Goal: Transaction & Acquisition: Purchase product/service

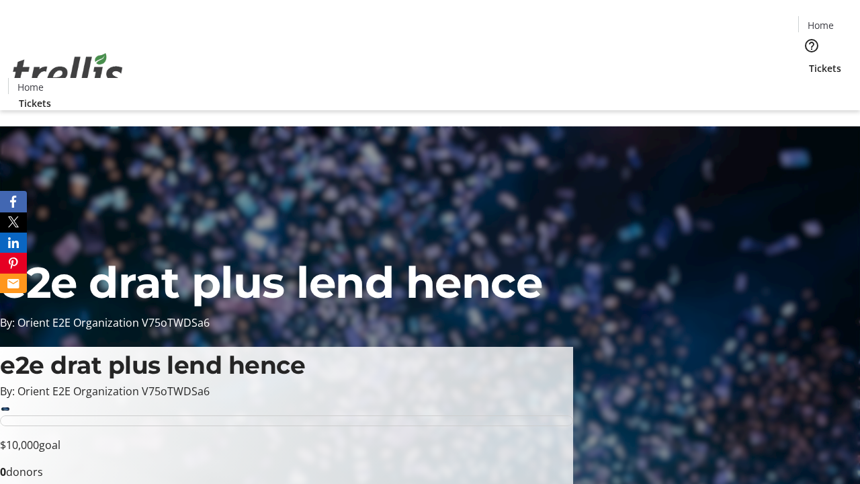
click at [809, 61] on span "Tickets" at bounding box center [825, 68] width 32 height 14
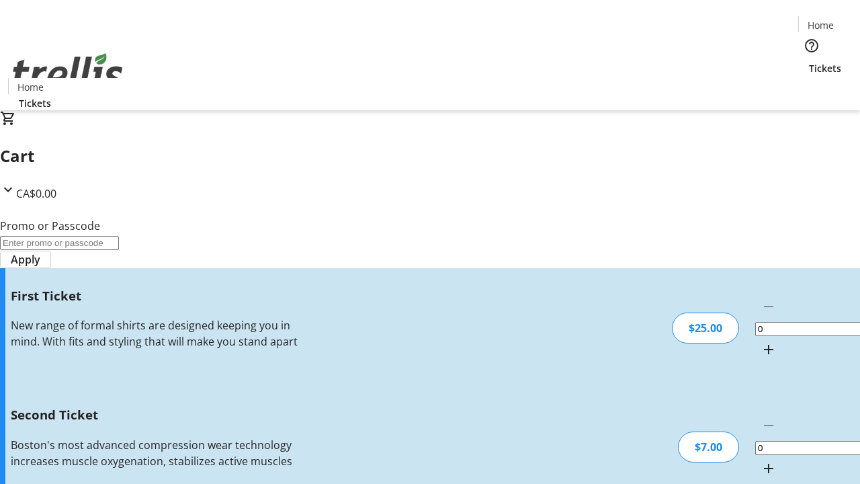
click at [760, 341] on mat-icon "Increment by one" at bounding box center [768, 349] width 16 height 16
type input "1"
click at [760, 460] on mat-icon "Increment by one" at bounding box center [768, 468] width 16 height 16
type input "2"
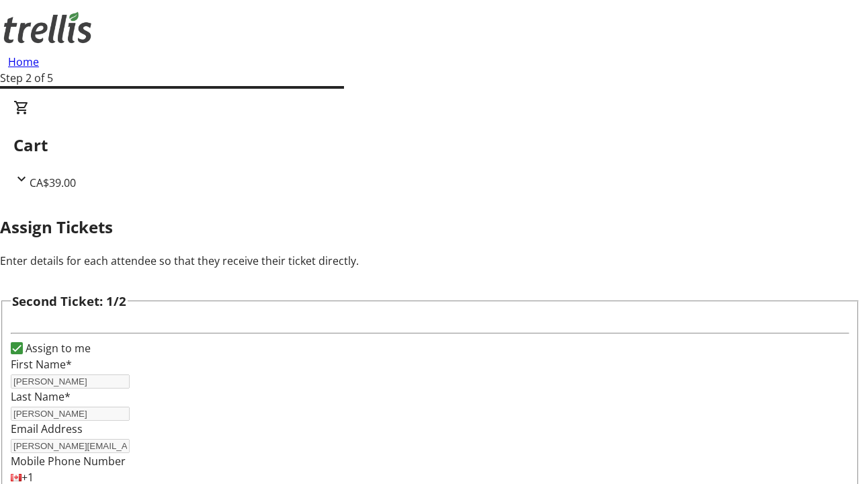
scroll to position [220, 0]
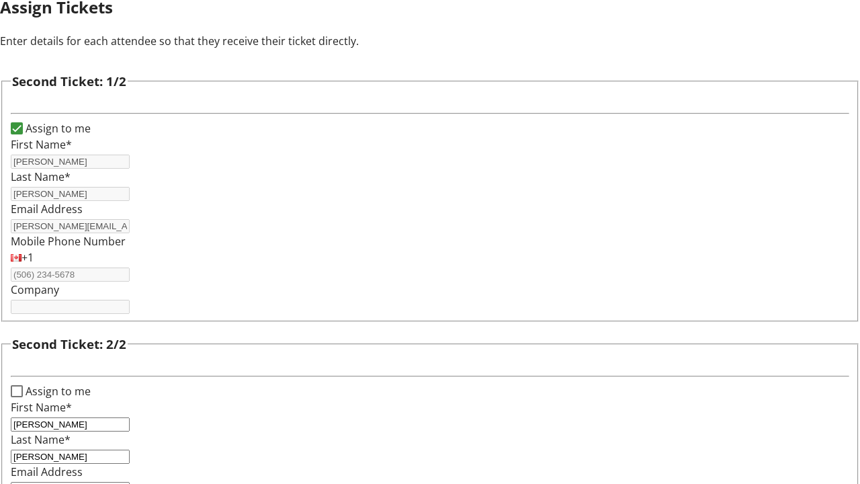
type input "[PERSON_NAME][EMAIL_ADDRESS][DOMAIN_NAME]"
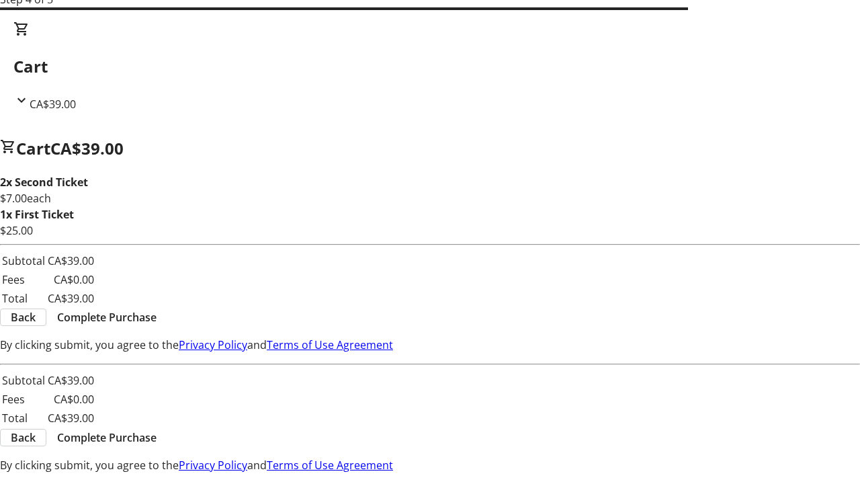
scroll to position [0, 0]
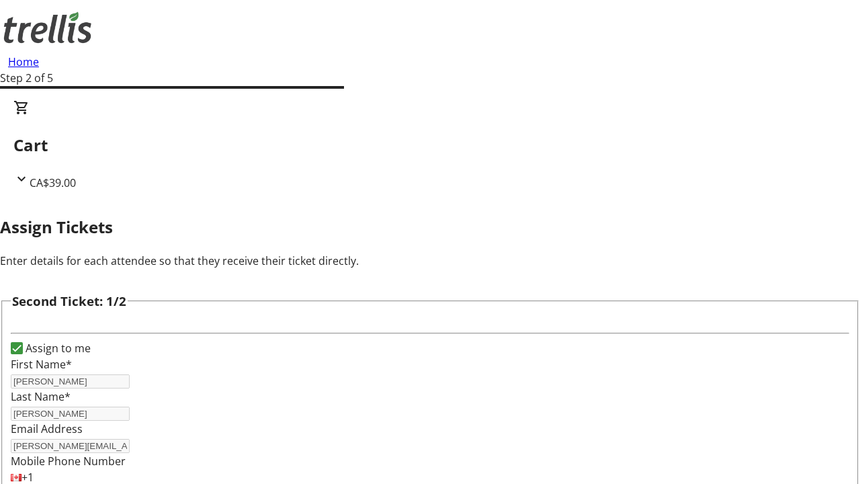
scroll to position [158, 0]
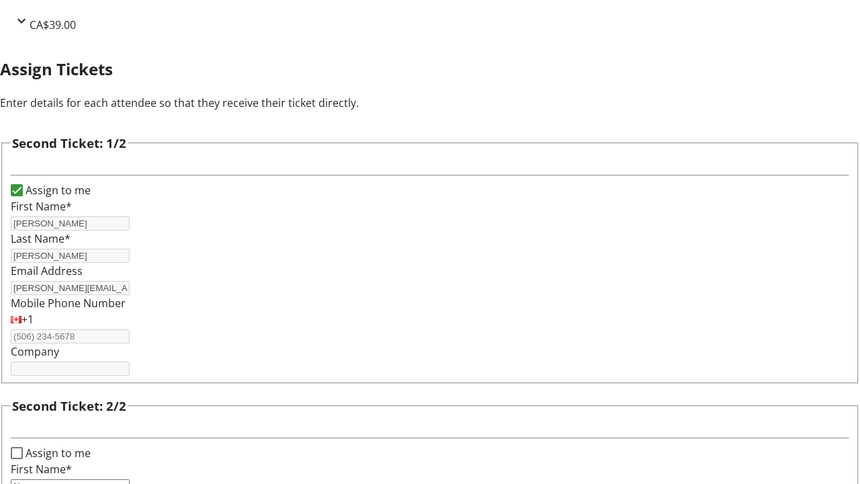
type input "Name"
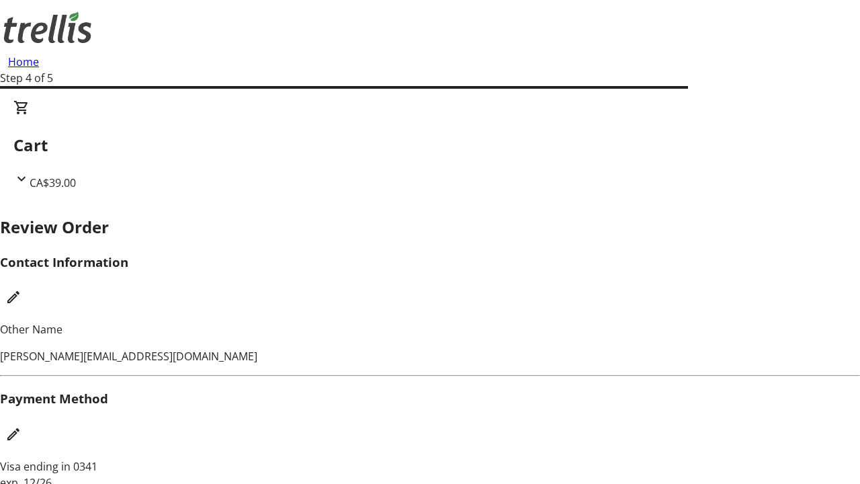
click at [21, 426] on mat-icon "Edit Payment Method" at bounding box center [13, 434] width 16 height 16
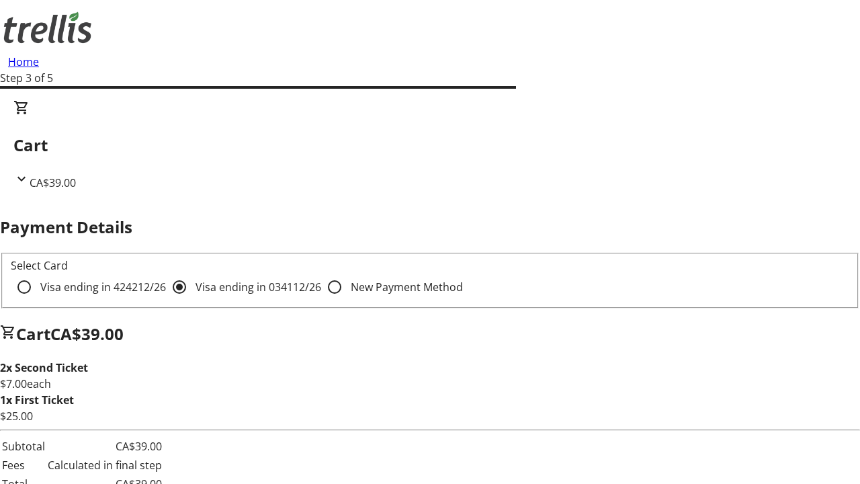
click at [38, 273] on input "Visa ending in 4242 12/26" at bounding box center [24, 286] width 27 height 27
radio input "true"
